Goal: Task Accomplishment & Management: Manage account settings

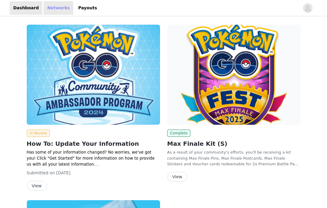
click at [61, 7] on link "Networks" at bounding box center [59, 8] width 30 height 14
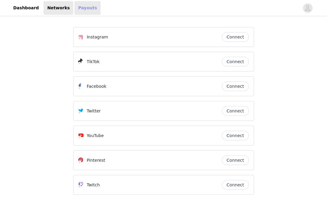
click at [80, 12] on link "Payouts" at bounding box center [87, 8] width 26 height 14
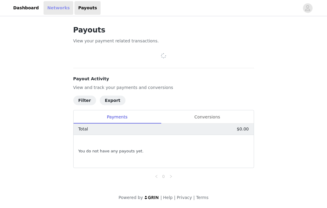
click at [59, 7] on link "Networks" at bounding box center [59, 8] width 30 height 14
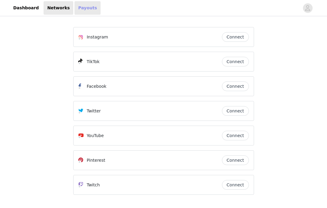
click at [79, 10] on link "Payouts" at bounding box center [87, 8] width 26 height 14
